Goal: Task Accomplishment & Management: Manage account settings

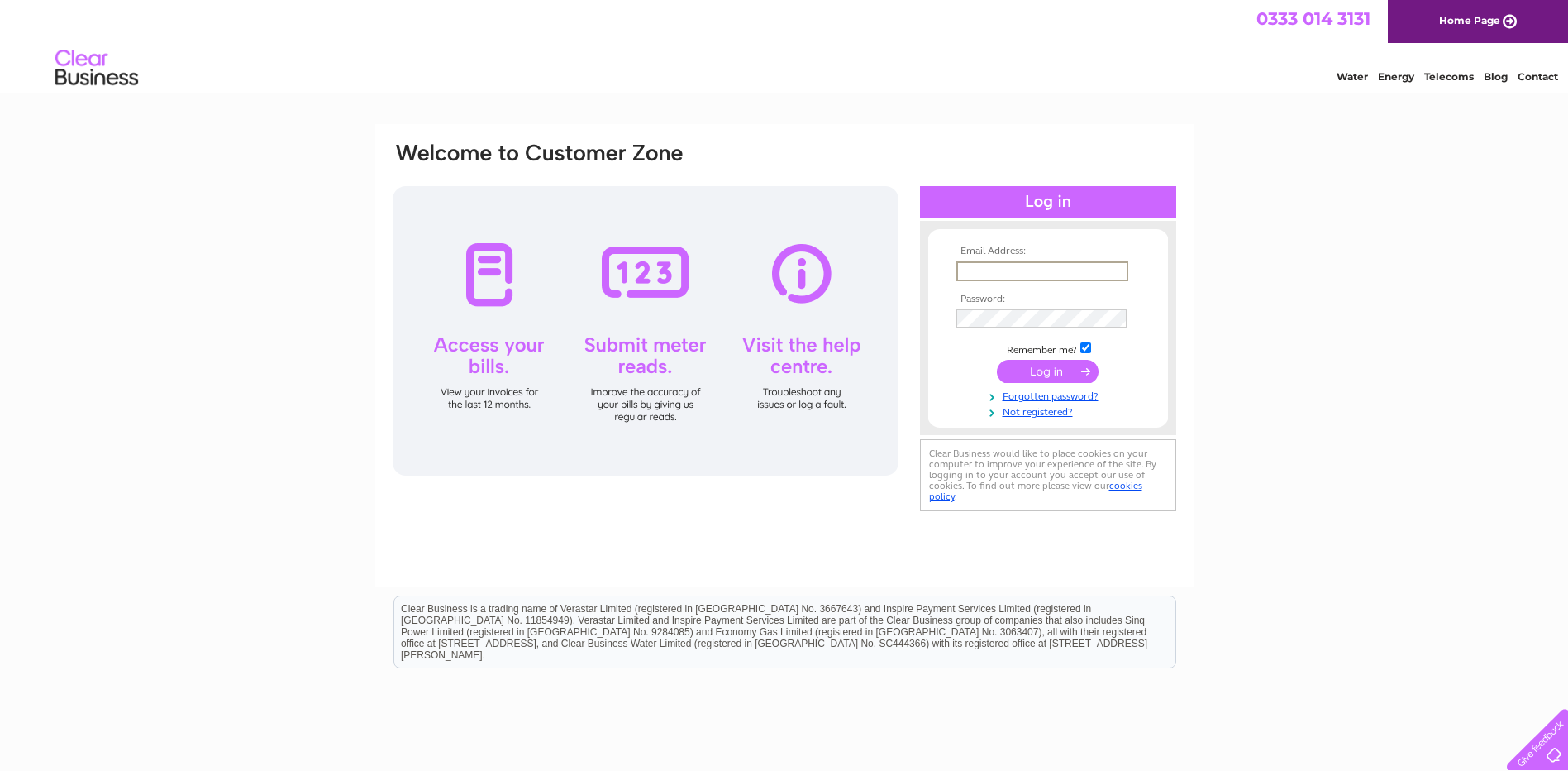
click at [1064, 264] on input "text" at bounding box center [1043, 271] width 172 height 20
type input "[EMAIL_ADDRESS][DOMAIN_NAME]"
click at [997, 360] on input "submit" at bounding box center [1048, 371] width 102 height 23
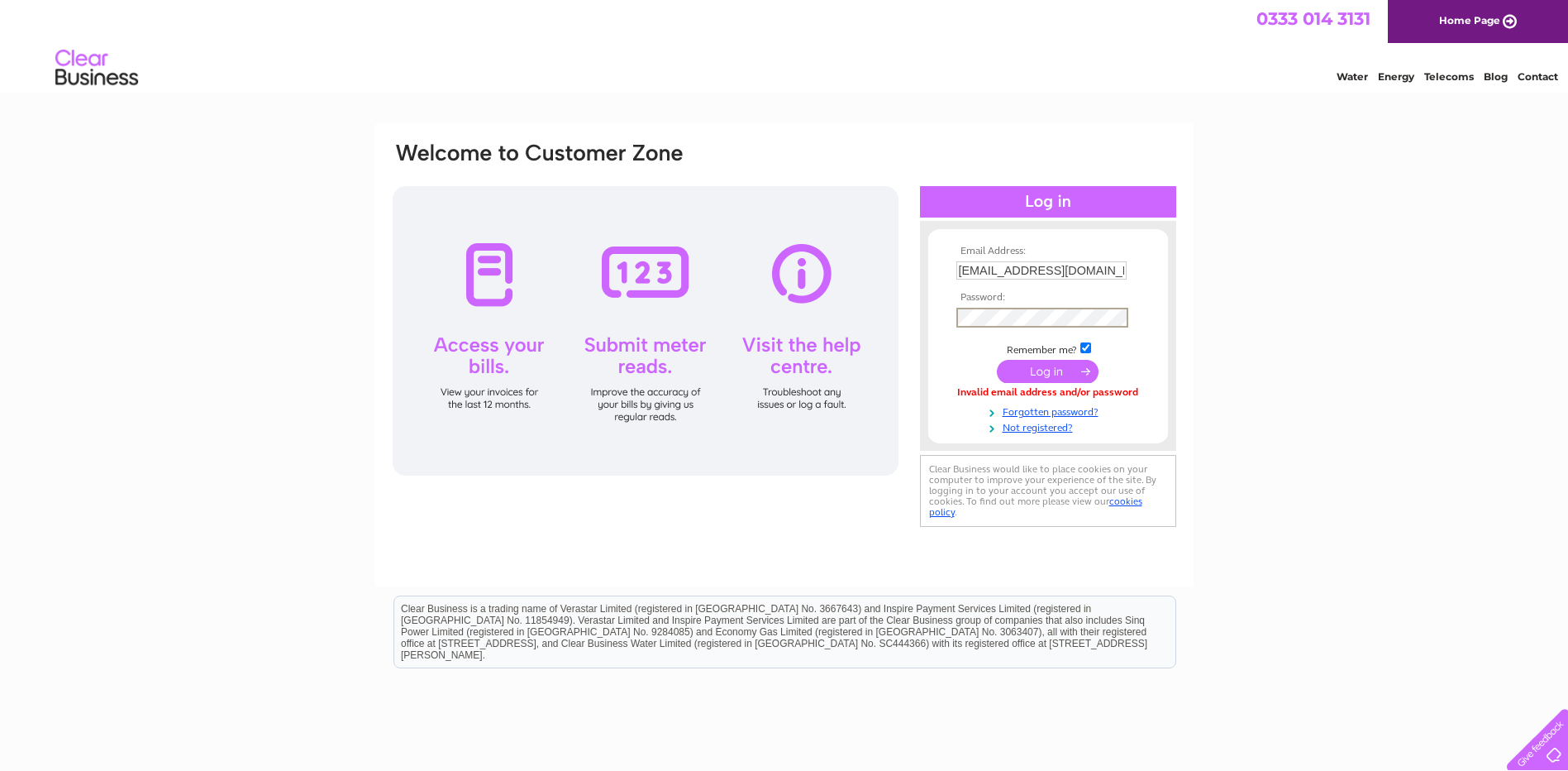
click at [997, 360] on input "submit" at bounding box center [1048, 371] width 102 height 23
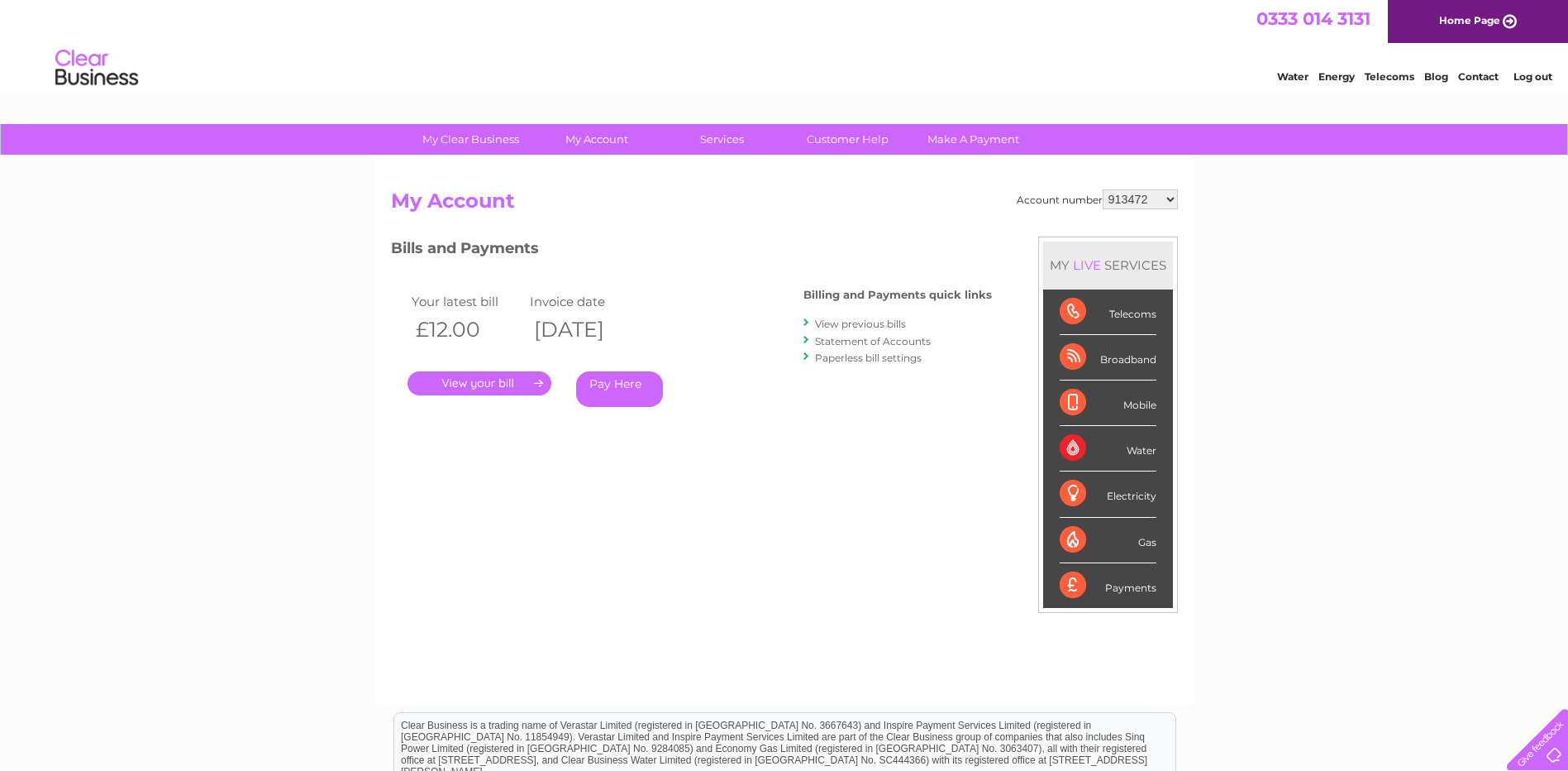
click at [1173, 200] on select "913472 913473 952249 30264287 30264289 30265480 30265483 30269433 30269456" at bounding box center [1141, 199] width 75 height 20
select select "30264289"
click at [1103, 189] on select "913472 913473 952249 30264287 30264289 30265480 30265483 30269433 30269456" at bounding box center [1141, 199] width 75 height 20
click at [522, 383] on link "." at bounding box center [479, 383] width 143 height 24
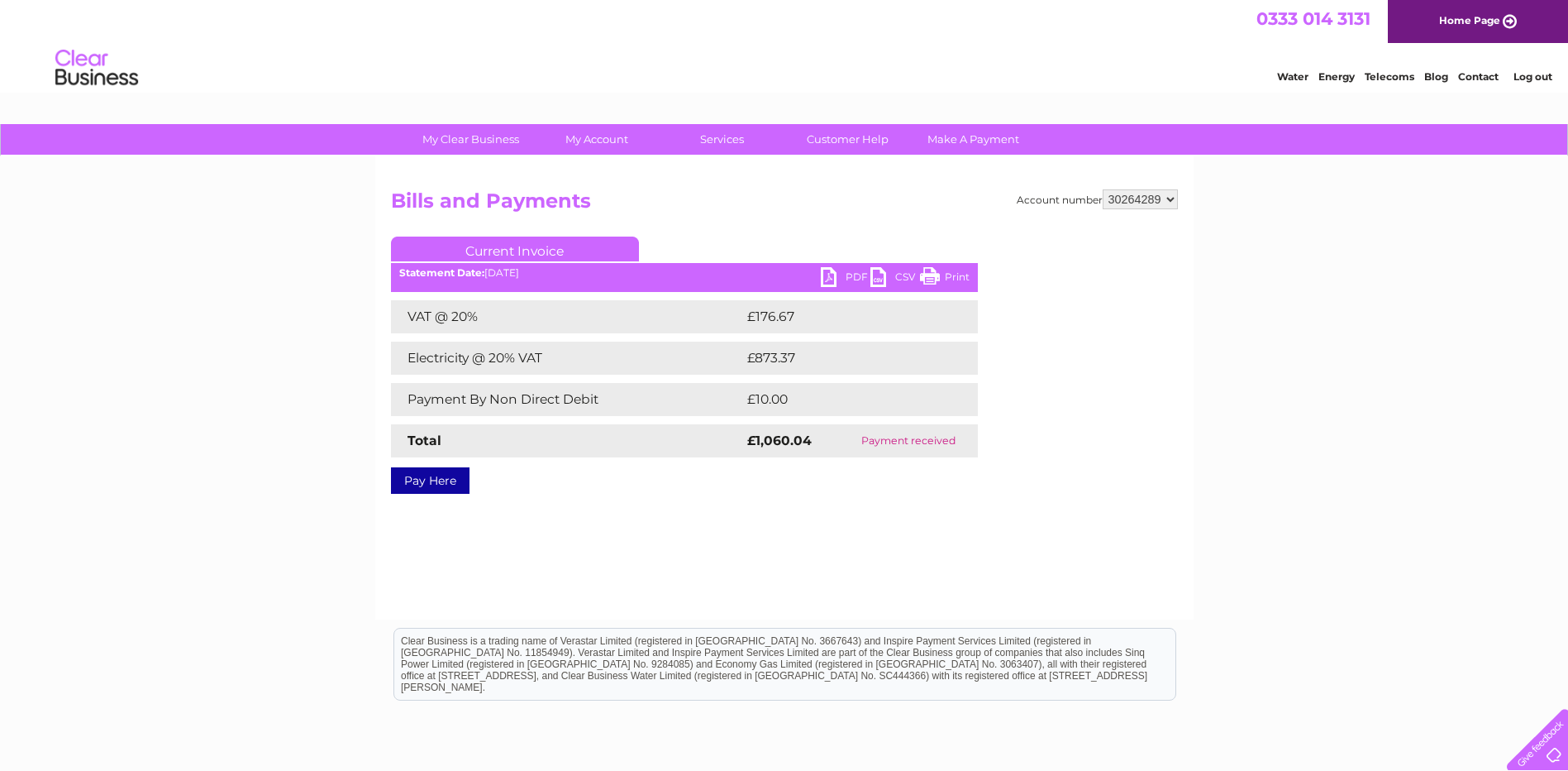
click at [853, 276] on link "PDF" at bounding box center [846, 279] width 49 height 24
